Goal: Task Accomplishment & Management: Manage account settings

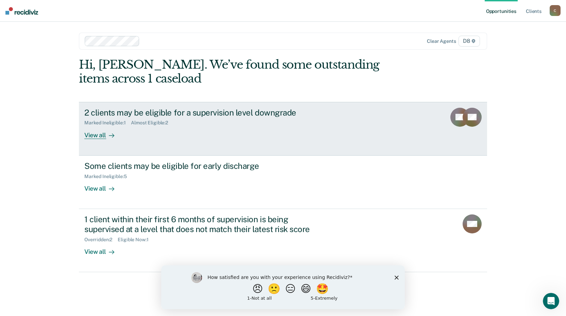
click at [99, 136] on div "View all" at bounding box center [103, 132] width 38 height 13
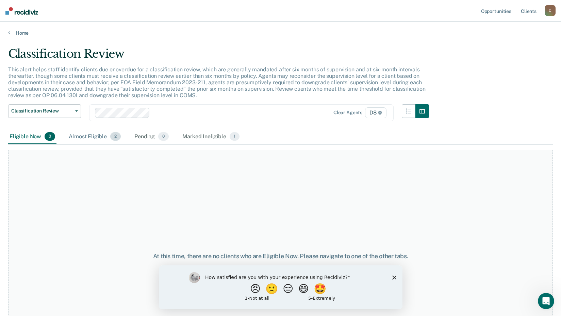
click at [99, 132] on div "Almost Eligible 2" at bounding box center [94, 137] width 55 height 15
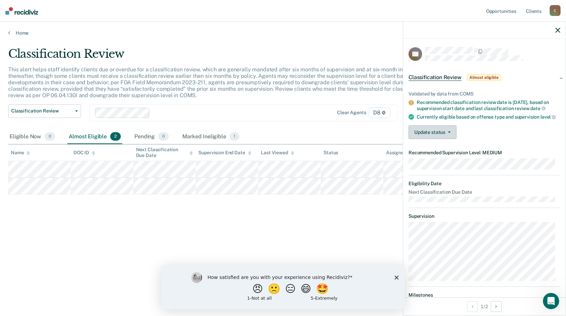
click at [439, 137] on button "Update status" at bounding box center [432, 132] width 48 height 14
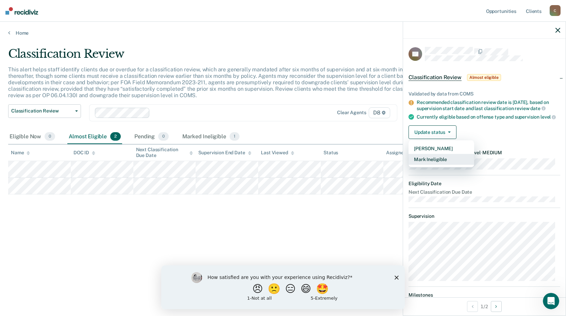
click at [439, 165] on button "Mark Ineligible" at bounding box center [441, 159] width 66 height 11
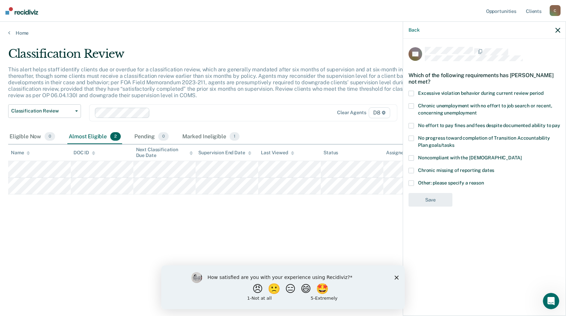
click at [412, 183] on span at bounding box center [410, 183] width 5 height 5
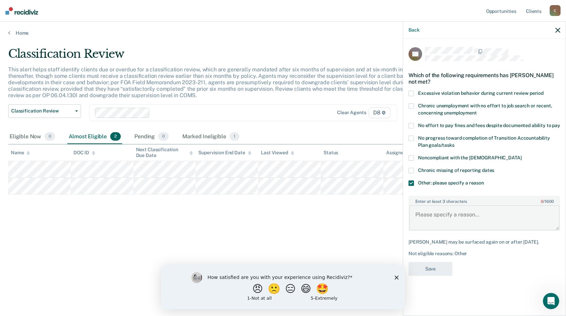
click at [442, 210] on textarea "Enter at least 3 characters 0 / 1600" at bounding box center [484, 217] width 150 height 25
drag, startPoint x: 553, startPoint y: 216, endPoint x: 350, endPoint y: 240, distance: 204.1
click at [350, 240] on body "Looks like you’re using Internet Explorer 11. For faster loading and a better e…" at bounding box center [283, 158] width 566 height 316
type textarea "SSSPP Case, court directive to supervise at Maximum."
click at [437, 276] on button "Save" at bounding box center [430, 269] width 44 height 14
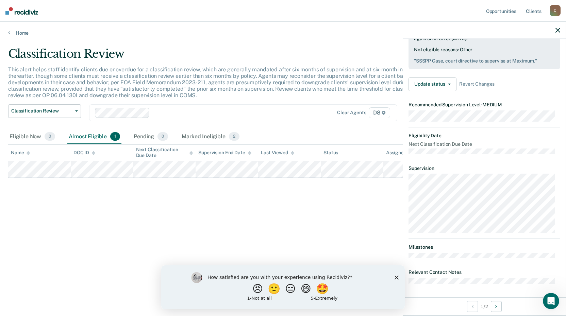
scroll to position [114, 0]
click at [496, 306] on button "Next Opportunity" at bounding box center [496, 306] width 11 height 11
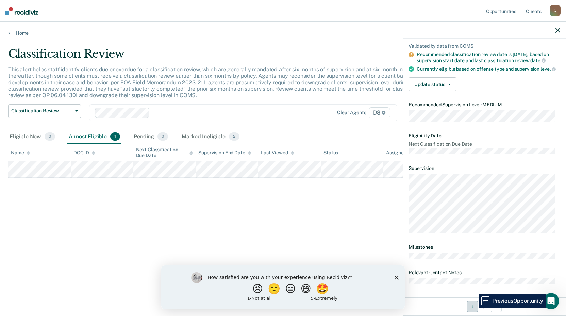
drag, startPoint x: 474, startPoint y: 308, endPoint x: 471, endPoint y: 305, distance: 4.4
click at [473, 308] on button "Previous Opportunity" at bounding box center [472, 306] width 11 height 11
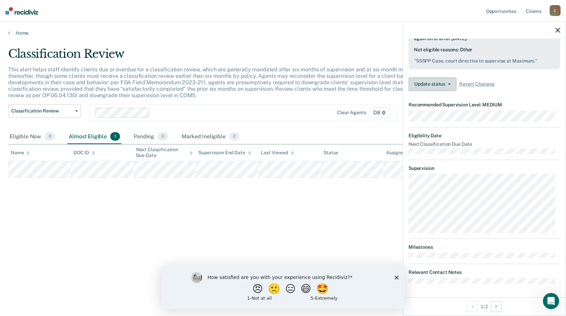
drag, startPoint x: 433, startPoint y: 85, endPoint x: 462, endPoint y: 95, distance: 30.5
click at [462, 95] on div "Validated by data from COMS Recommended classification review date is [DATE], b…" at bounding box center [484, 34] width 163 height 126
click at [456, 107] on dt "Recommended Supervision Level • MEDIUM" at bounding box center [484, 105] width 152 height 6
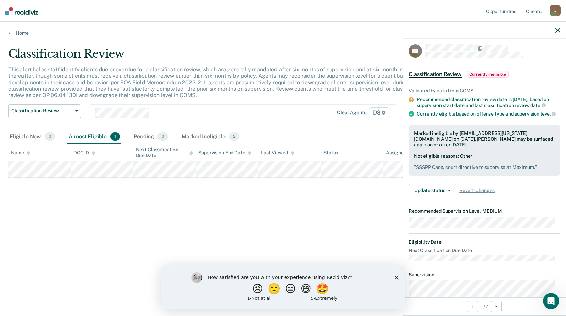
scroll to position [0, 0]
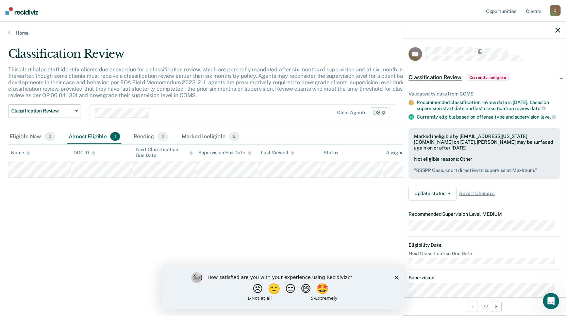
click at [482, 78] on span "Currently ineligible" at bounding box center [488, 77] width 42 height 7
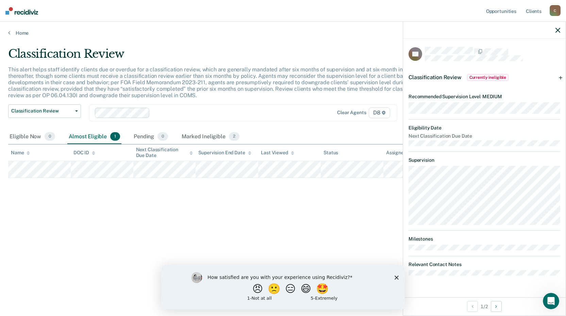
click at [559, 76] on div "Classification Review Currently ineligible" at bounding box center [484, 78] width 163 height 22
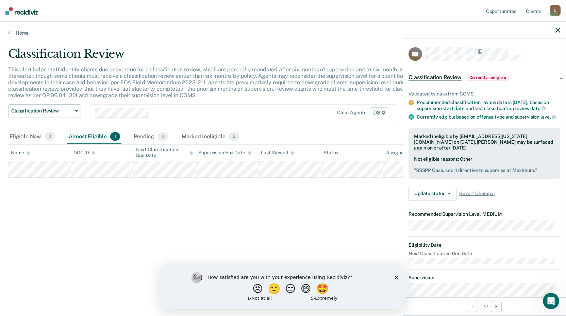
click at [426, 74] on span "Classification Review" at bounding box center [434, 77] width 53 height 7
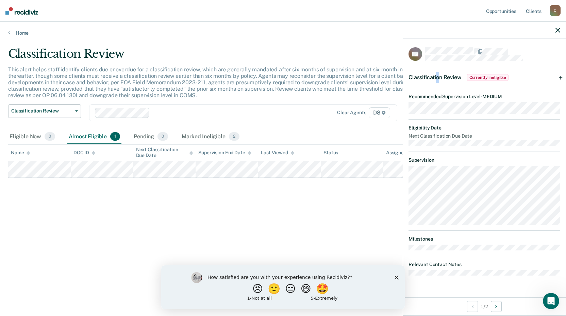
click at [438, 73] on div "Classification Review Currently ineligible" at bounding box center [458, 77] width 101 height 11
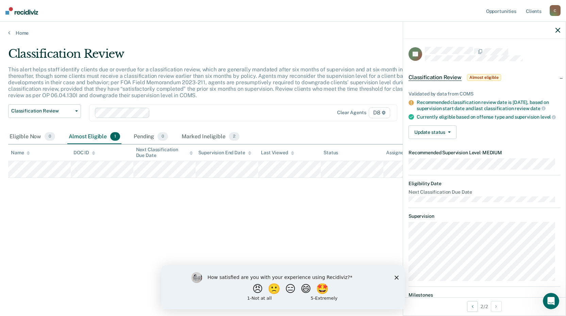
scroll to position [53, 0]
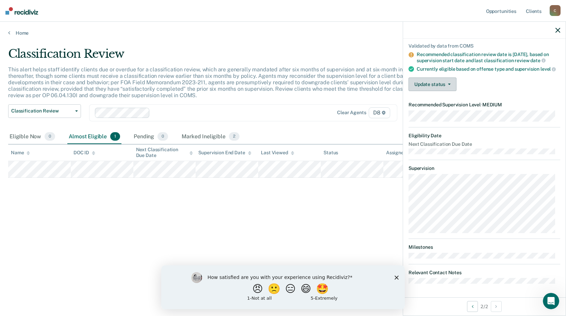
click at [442, 82] on button "Update status" at bounding box center [432, 85] width 48 height 14
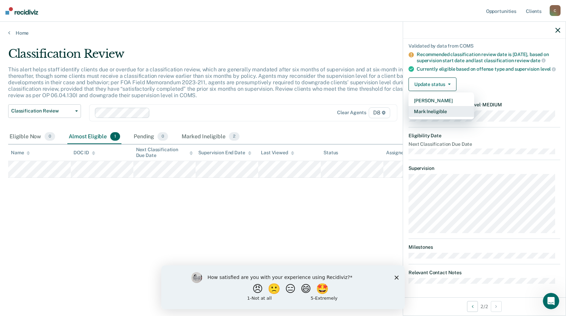
click at [434, 111] on button "Mark Ineligible" at bounding box center [441, 111] width 66 height 11
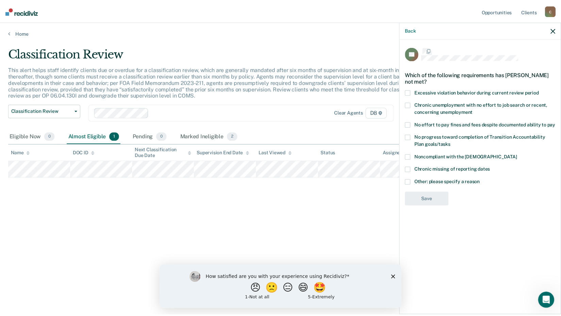
scroll to position [0, 0]
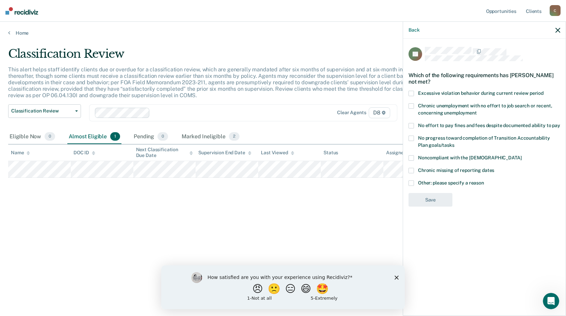
click at [411, 105] on span at bounding box center [410, 105] width 5 height 5
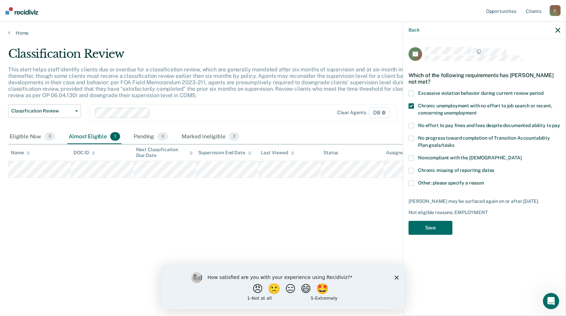
drag, startPoint x: 410, startPoint y: 155, endPoint x: 414, endPoint y: 155, distance: 4.1
click at [411, 155] on span at bounding box center [410, 157] width 5 height 5
click at [414, 184] on span at bounding box center [410, 183] width 5 height 5
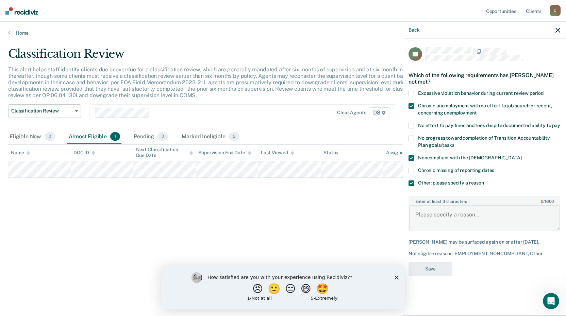
click at [438, 210] on textarea "Enter at least 3 characters 0 / 1600" at bounding box center [484, 217] width 150 height 25
paste textarea "SSSPP Case, court directive to supervise at Maximum."
type textarea "SSSPP Case, court directive to supervise at Maximum."
click at [434, 271] on button "Save" at bounding box center [430, 269] width 44 height 14
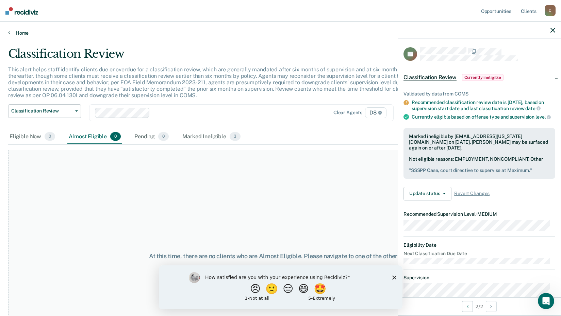
click at [10, 33] on icon at bounding box center [9, 32] width 2 height 5
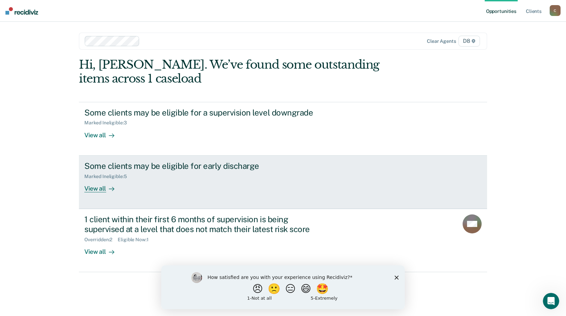
click at [98, 188] on div "View all" at bounding box center [103, 185] width 38 height 13
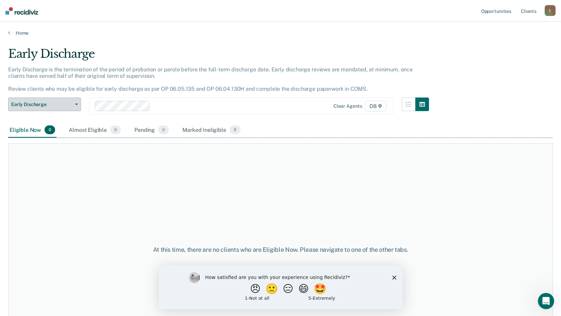
click at [74, 103] on button "Early Discharge" at bounding box center [44, 105] width 73 height 14
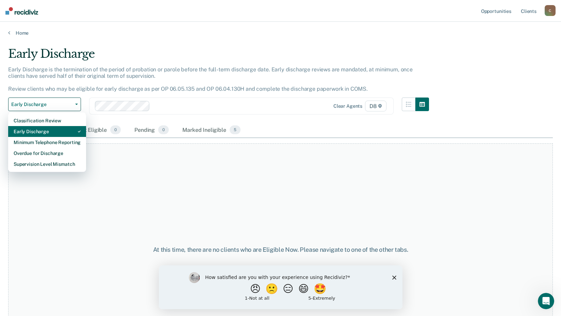
click at [45, 131] on div "Early Discharge" at bounding box center [47, 131] width 67 height 11
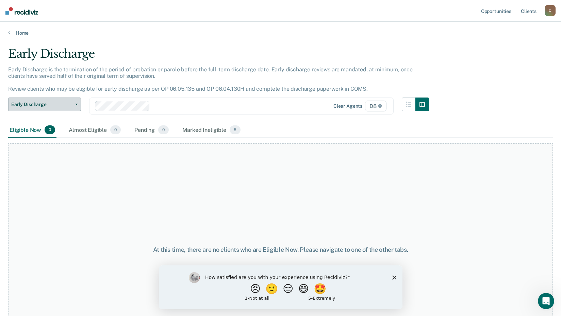
click at [74, 104] on span "button" at bounding box center [74, 104] width 5 height 1
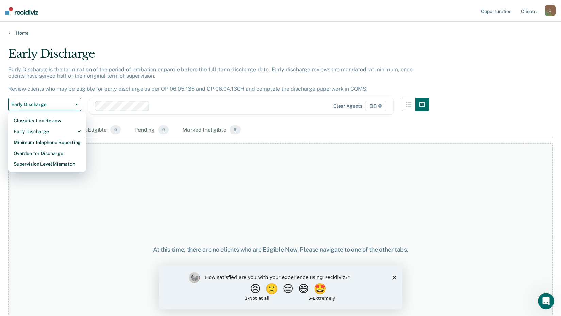
click at [207, 93] on div "Early Discharge is the termination of the period of probation or parole before …" at bounding box center [218, 82] width 421 height 32
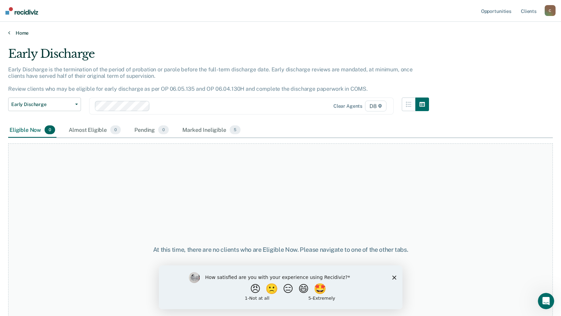
click at [10, 33] on icon at bounding box center [9, 32] width 2 height 5
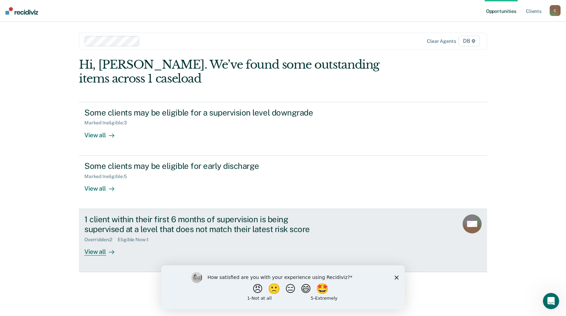
click at [90, 252] on div "View all" at bounding box center [103, 248] width 38 height 13
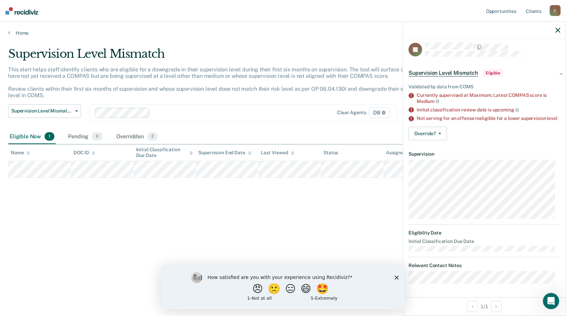
scroll to position [9, 0]
click at [429, 131] on button "Override?" at bounding box center [427, 134] width 38 height 14
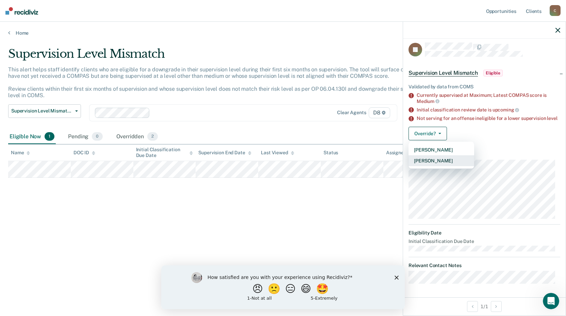
click at [435, 161] on button "[PERSON_NAME]" at bounding box center [441, 160] width 66 height 11
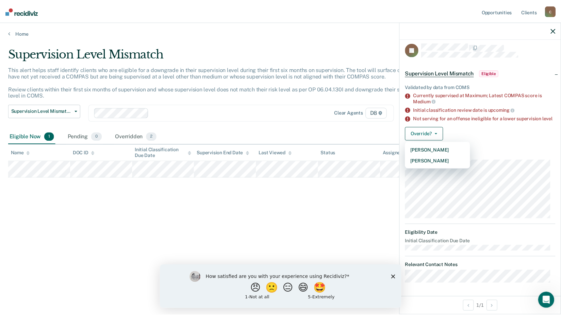
scroll to position [0, 0]
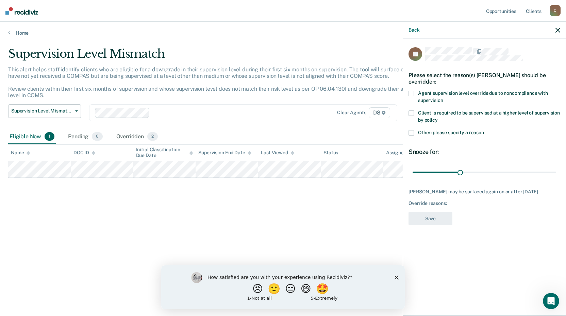
click at [410, 133] on span at bounding box center [410, 132] width 5 height 5
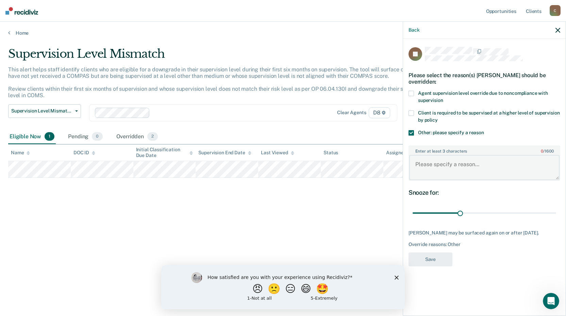
click at [425, 158] on textarea "Enter at least 3 characters 0 / 1600" at bounding box center [484, 167] width 150 height 25
paste textarea "SSSPP Case, court directive to supervise at Maximum."
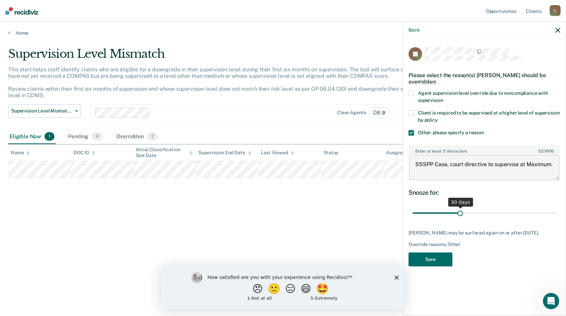
type textarea "SSSPP Case, court directive to supervise at Maximum."
drag, startPoint x: 460, startPoint y: 213, endPoint x: 565, endPoint y: 220, distance: 104.6
type input "90"
click at [556, 219] on input "range" at bounding box center [485, 213] width 144 height 12
click at [427, 262] on button "Save" at bounding box center [430, 260] width 44 height 14
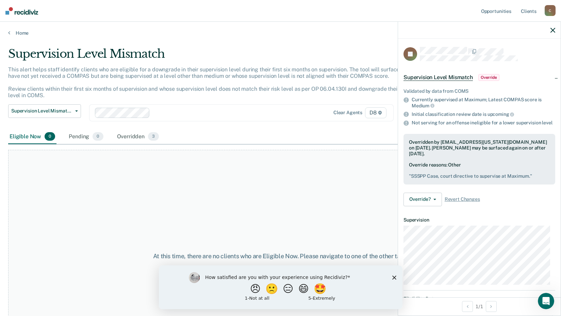
click at [552, 30] on icon "button" at bounding box center [552, 30] width 5 height 5
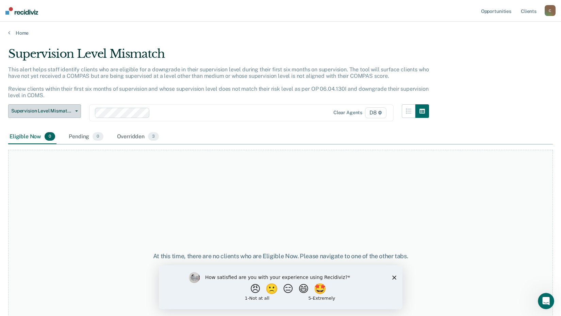
click at [78, 115] on button "Supervision Level Mismatch" at bounding box center [44, 111] width 73 height 14
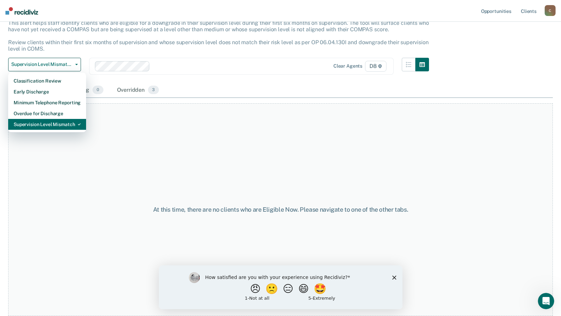
scroll to position [13, 0]
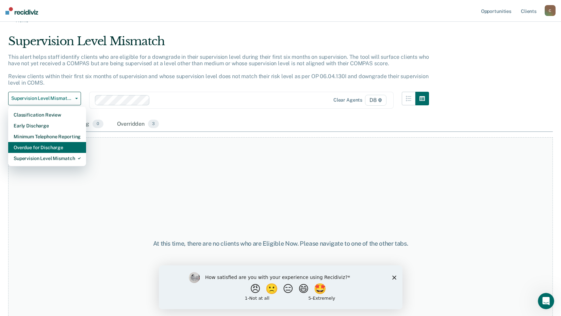
click at [47, 148] on div "Overdue for Discharge" at bounding box center [47, 147] width 67 height 11
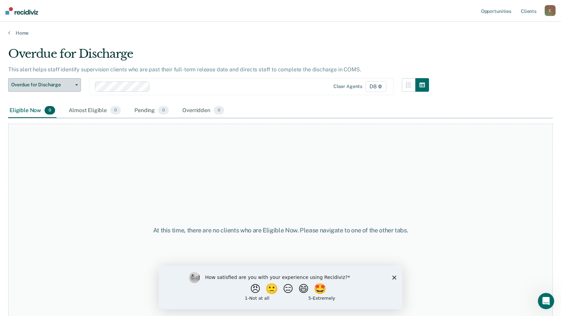
drag, startPoint x: 78, startPoint y: 84, endPoint x: 72, endPoint y: 89, distance: 7.7
click at [78, 84] on button "Overdue for Discharge" at bounding box center [44, 85] width 73 height 14
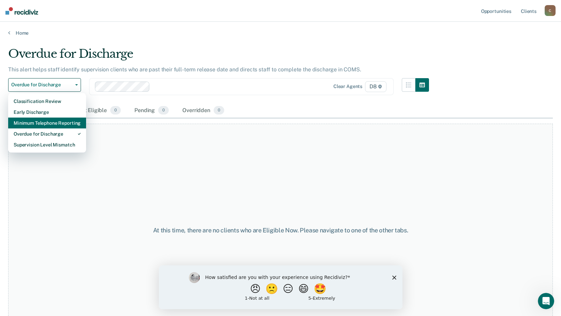
click at [44, 122] on div "Minimum Telephone Reporting" at bounding box center [47, 123] width 67 height 11
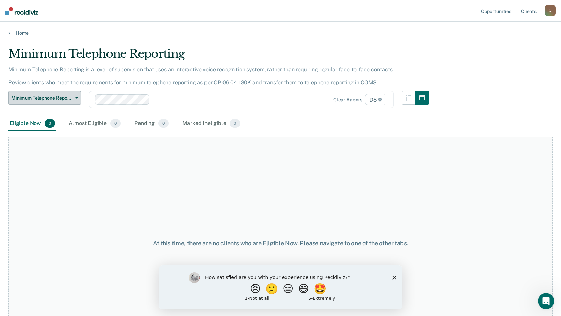
click at [74, 98] on span "button" at bounding box center [74, 97] width 5 height 1
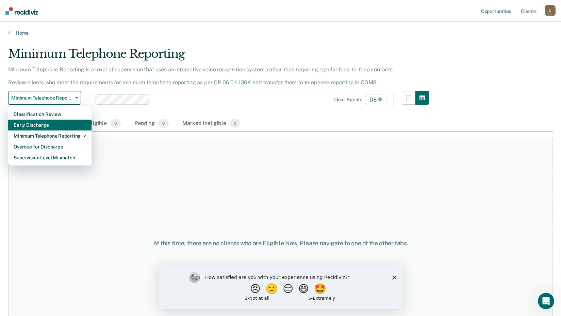
click at [40, 122] on div "Early Discharge" at bounding box center [50, 125] width 72 height 11
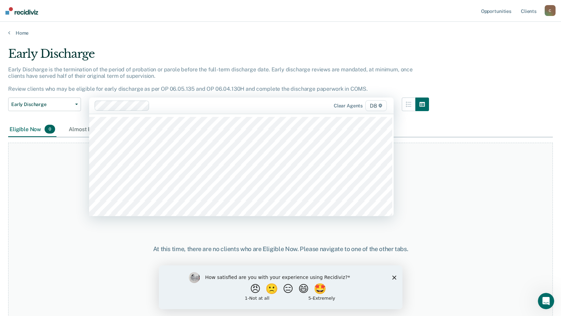
drag, startPoint x: 382, startPoint y: 105, endPoint x: 377, endPoint y: 105, distance: 4.8
click at [377, 105] on span "D8" at bounding box center [375, 105] width 21 height 11
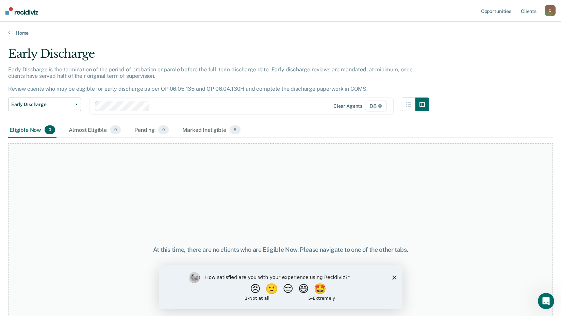
click at [377, 107] on span "D8" at bounding box center [375, 106] width 21 height 11
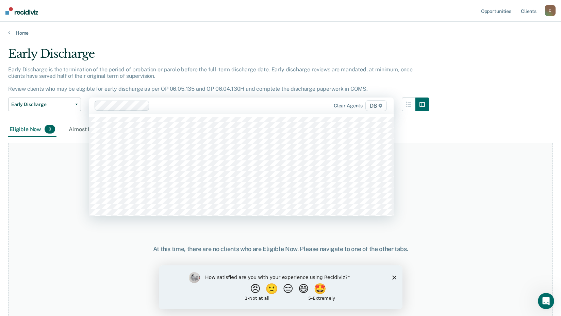
click at [377, 107] on span "D8" at bounding box center [375, 105] width 21 height 11
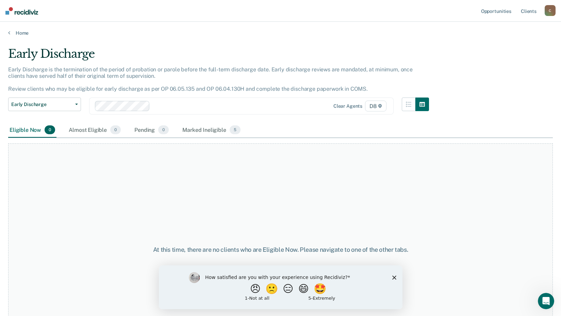
click at [440, 86] on div "Early Discharge Early Discharge is the termination of the period of probation o…" at bounding box center [280, 156] width 544 height 218
click at [80, 105] on button "Early Discharge" at bounding box center [44, 105] width 73 height 14
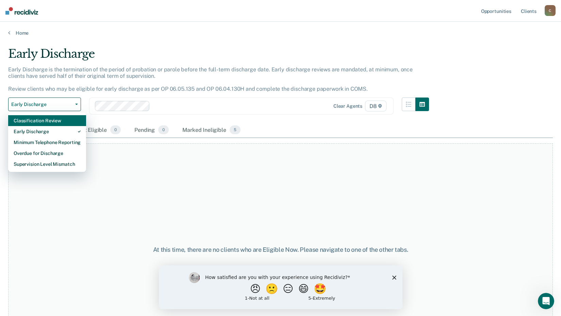
click at [59, 121] on div "Classification Review" at bounding box center [47, 120] width 67 height 11
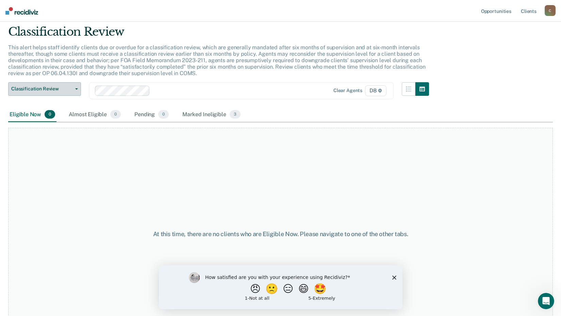
scroll to position [47, 0]
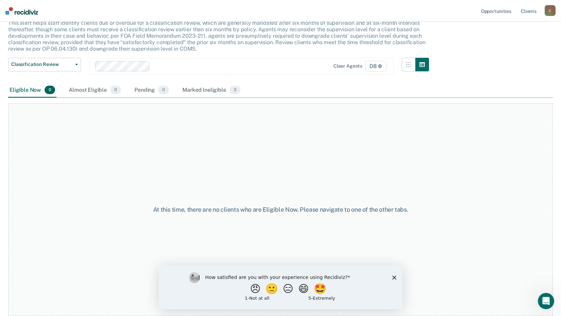
drag, startPoint x: 395, startPoint y: 277, endPoint x: 395, endPoint y: 265, distance: 11.6
click at [395, 276] on icon "Close survey" at bounding box center [394, 277] width 4 height 4
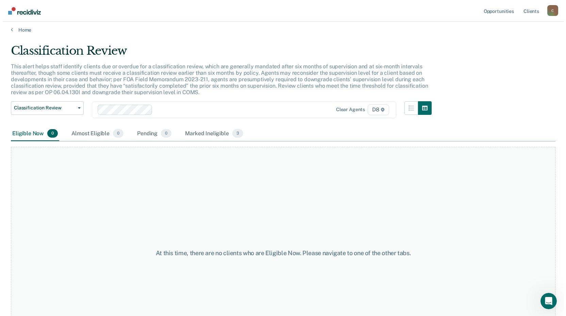
scroll to position [0, 0]
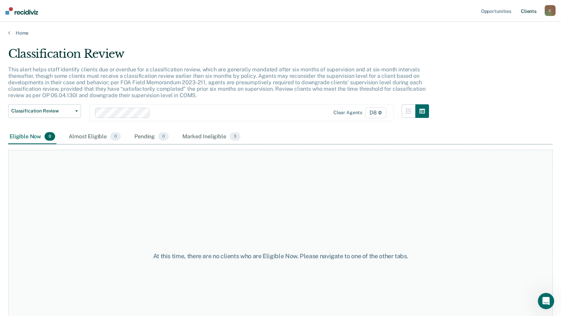
click at [532, 10] on link "Client s" at bounding box center [528, 11] width 18 height 22
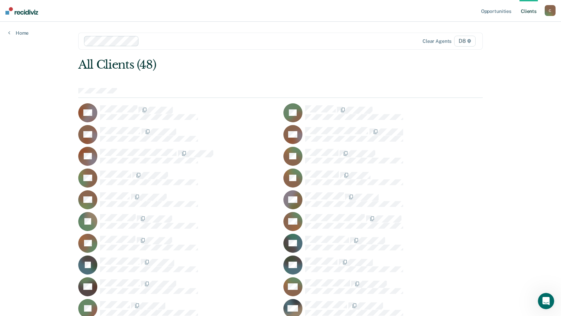
click at [532, 10] on link "Client s" at bounding box center [528, 11] width 18 height 22
click at [498, 9] on link "Opportunities" at bounding box center [496, 11] width 33 height 22
